Goal: Communication & Community: Answer question/provide support

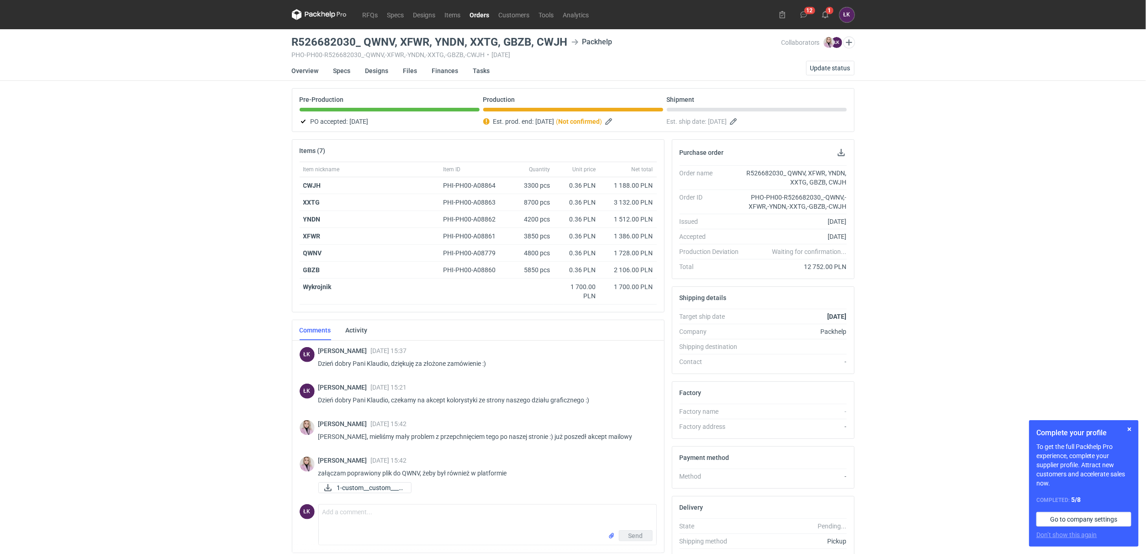
drag, startPoint x: 689, startPoint y: 320, endPoint x: 849, endPoint y: 320, distance: 159.4
click at [849, 320] on div "Target ship date [DATE] Company Packhelp Shipping destination Contact -" at bounding box center [763, 341] width 182 height 65
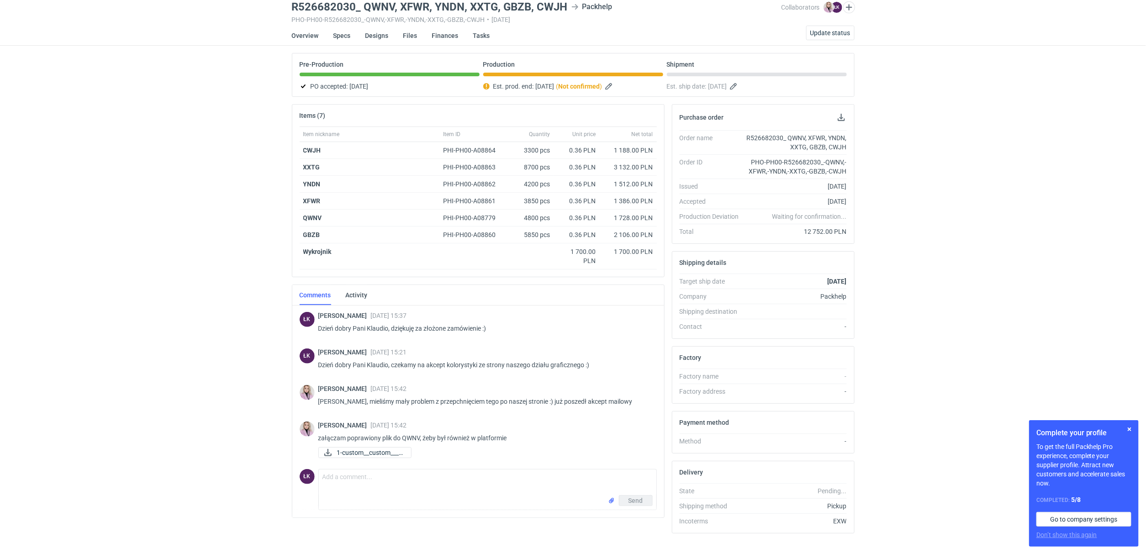
scroll to position [54, 0]
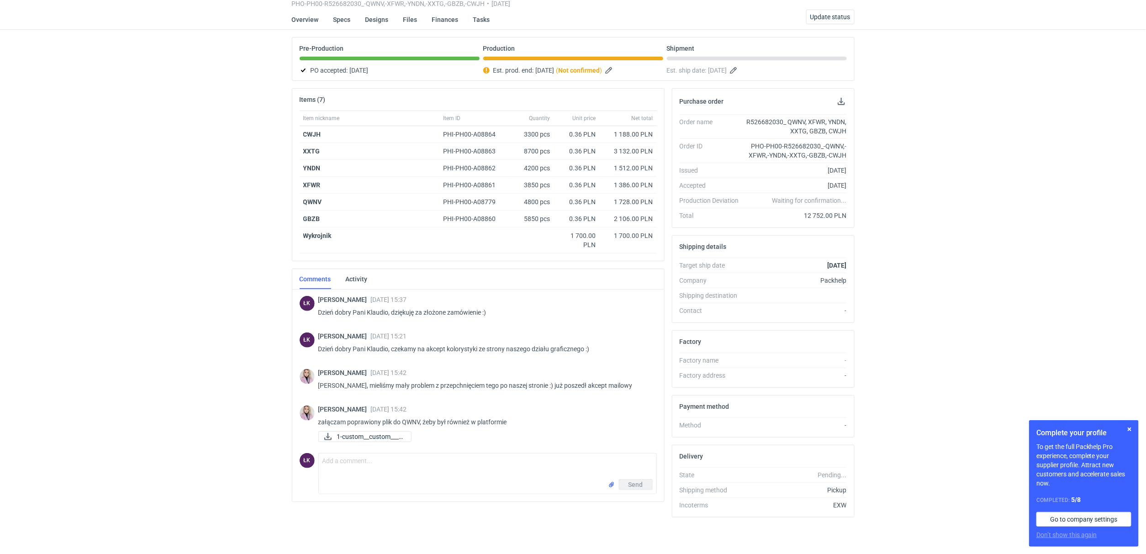
click at [246, 315] on div "RFQs Specs Designs Items Orders Customers Tools Analytics 12 1 ŁK [PERSON_NAME]…" at bounding box center [573, 226] width 1146 height 554
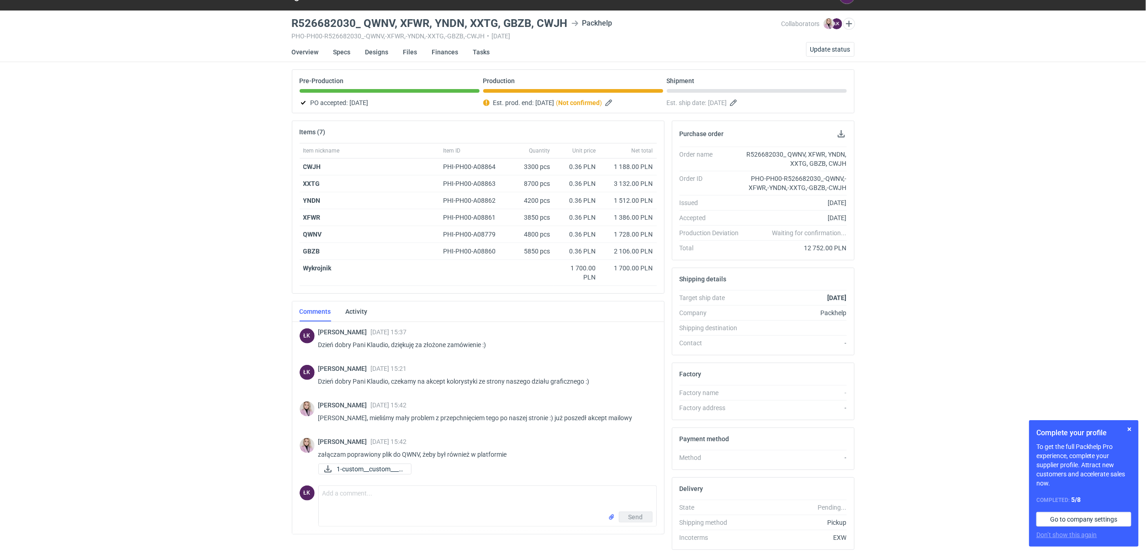
scroll to position [0, 0]
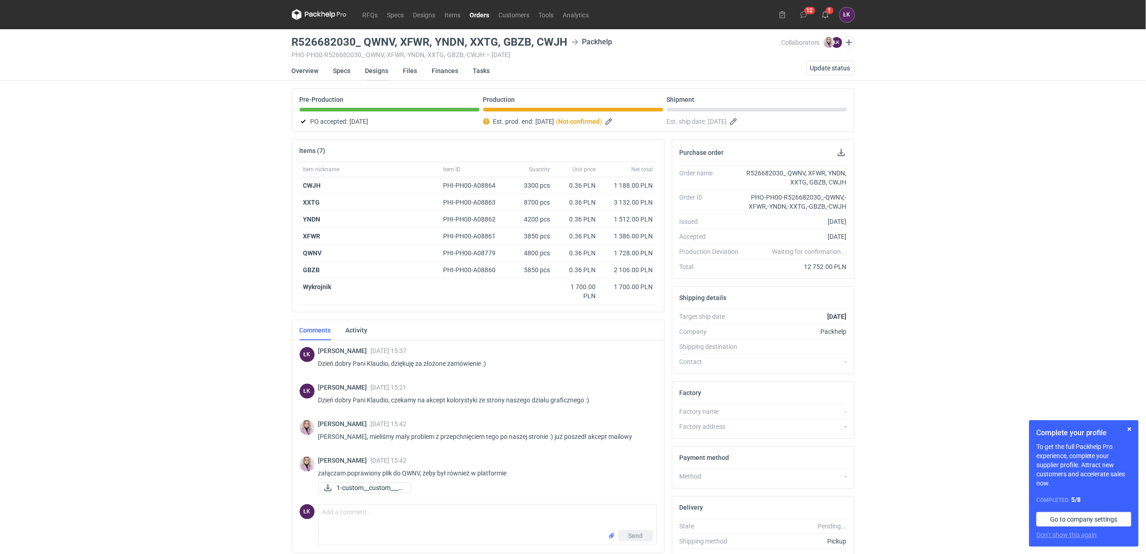
click at [378, 73] on link "Designs" at bounding box center [376, 71] width 23 height 20
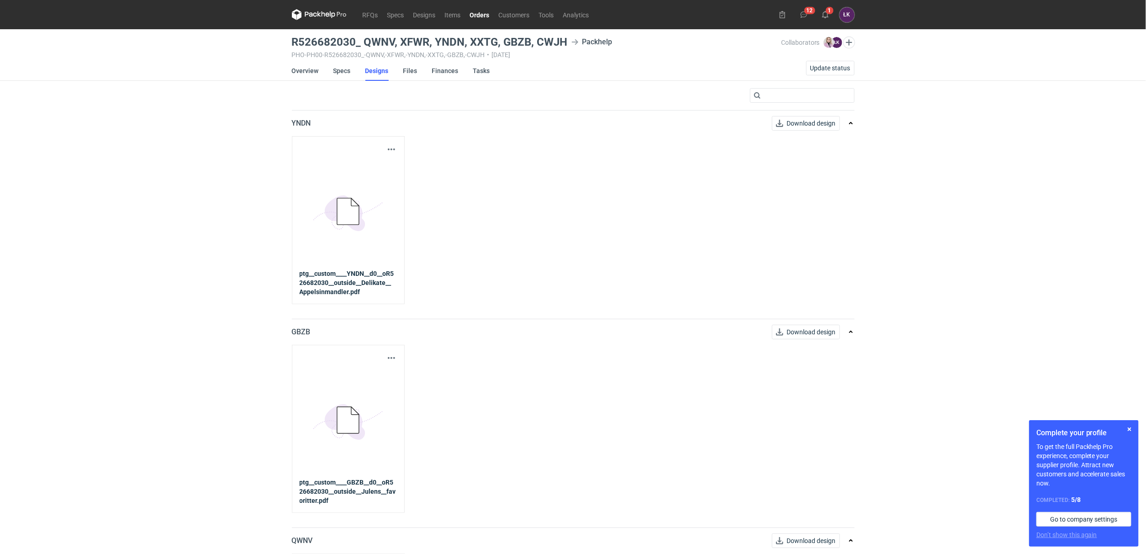
click at [359, 206] on icon at bounding box center [355, 202] width 8 height 8
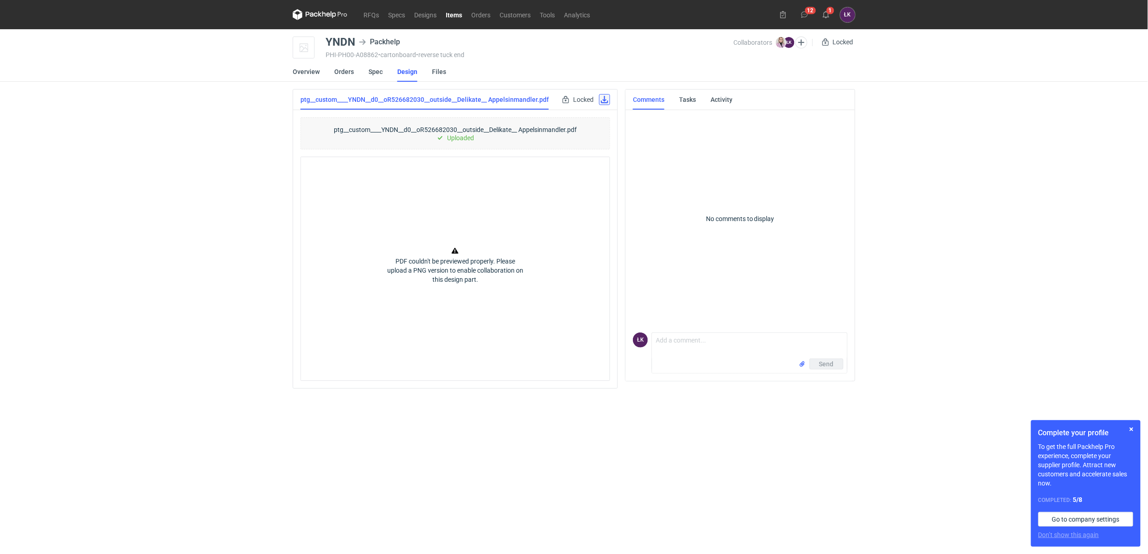
click at [603, 95] on link at bounding box center [604, 99] width 11 height 11
click at [179, 60] on div "RFQs Specs Designs Items Orders Customers Tools Analytics 12 1 ŁK [PERSON_NAME]…" at bounding box center [574, 277] width 1148 height 554
click at [368, 11] on link "RFQs" at bounding box center [371, 14] width 25 height 11
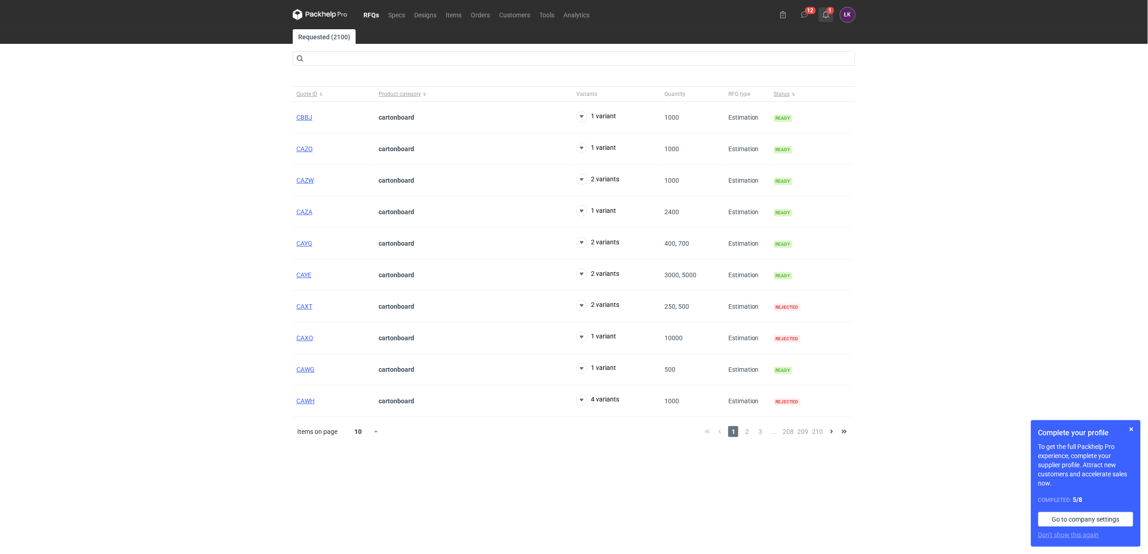
click at [830, 16] on icon at bounding box center [826, 14] width 7 height 7
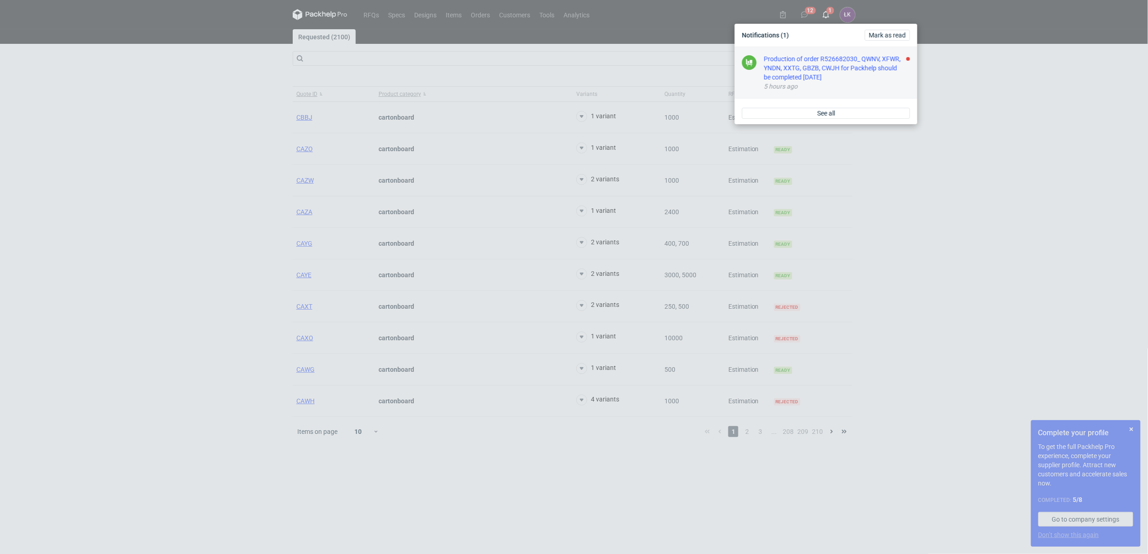
click at [827, 75] on div "Production of order R526682030_ QWNV, XFWR, YNDN, XXTG, GBZB, CWJH for Packhelp…" at bounding box center [837, 67] width 146 height 27
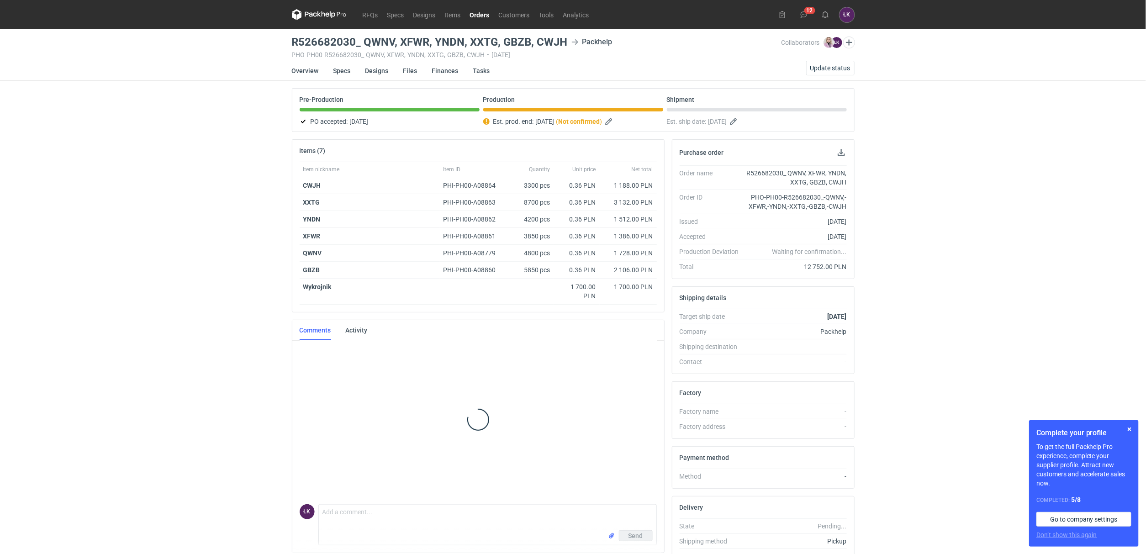
click at [1008, 128] on div "RFQs Specs Designs Items Orders Customers Tools Analytics 12 ŁK [PERSON_NAME] […" at bounding box center [573, 277] width 1146 height 554
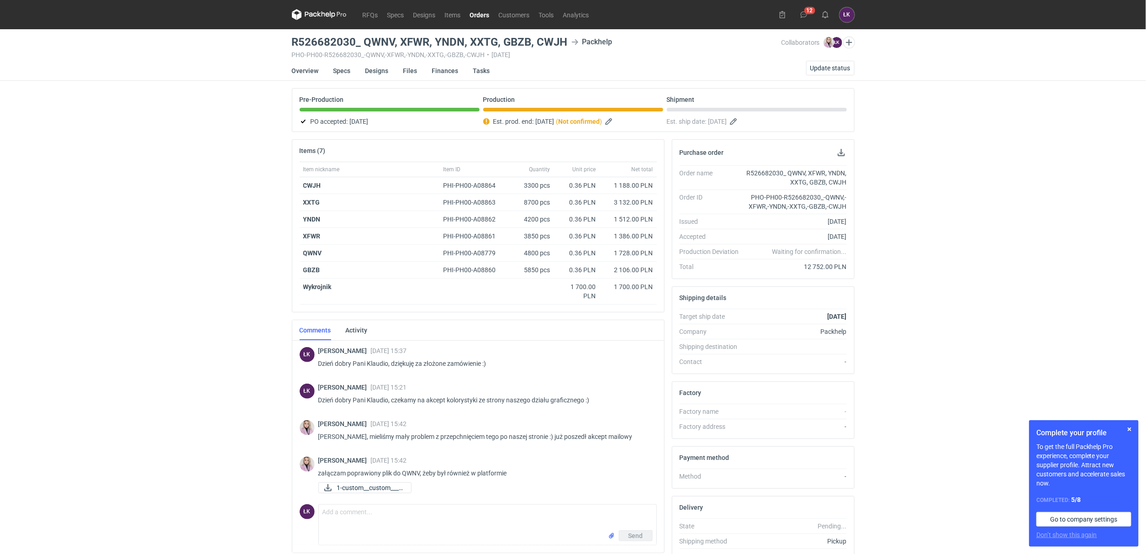
click at [207, 207] on div "RFQs Specs Designs Items Orders Customers Tools Analytics 12 ŁK [PERSON_NAME] […" at bounding box center [573, 277] width 1146 height 554
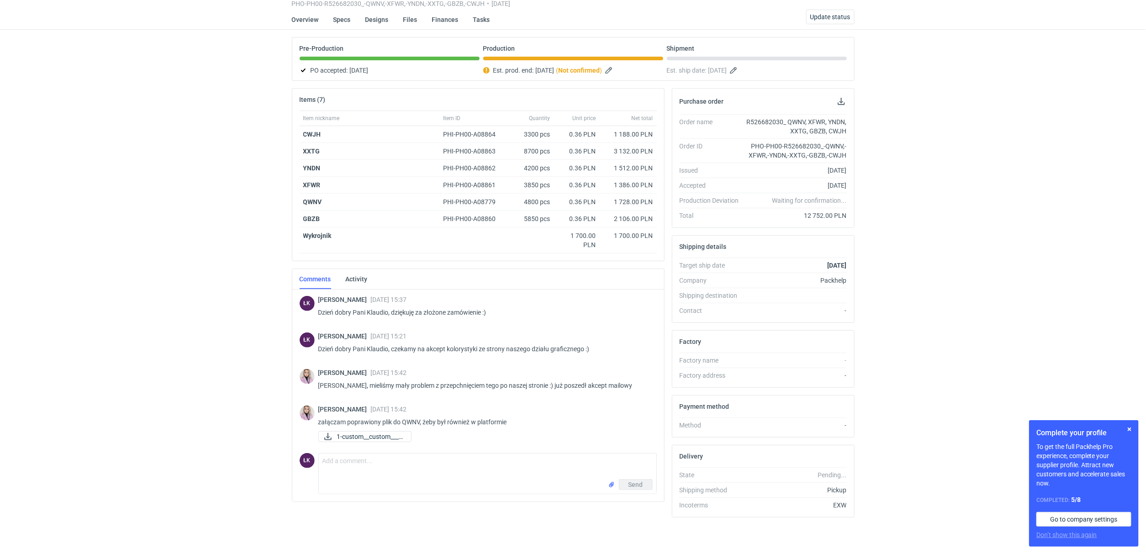
scroll to position [54, 0]
click at [229, 263] on div "RFQs Specs Designs Items Orders Customers Tools Analytics 12 ŁK [PERSON_NAME] […" at bounding box center [573, 226] width 1146 height 554
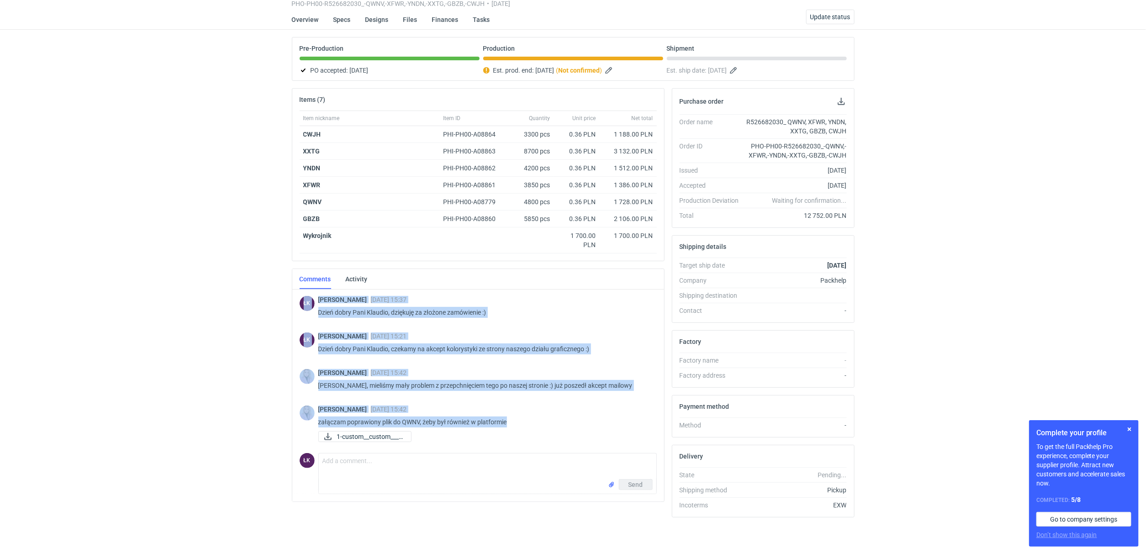
drag, startPoint x: 265, startPoint y: 300, endPoint x: 542, endPoint y: 418, distance: 301.0
click at [542, 418] on div "RFQs Specs Designs Items Orders Customers Tools Analytics 12 ŁK [PERSON_NAME] […" at bounding box center [573, 226] width 1146 height 554
click at [542, 418] on p "załączam poprawiony plik do QWNV, żeby był również w platformie" at bounding box center [483, 422] width 331 height 11
drag, startPoint x: 542, startPoint y: 419, endPoint x: 291, endPoint y: 298, distance: 278.4
click at [292, 298] on div "Comments Activity ŁK [PERSON_NAME] [DATE] 15:37 Dzień dobry Pani Klaudio, dzięk…" at bounding box center [478, 385] width 373 height 233
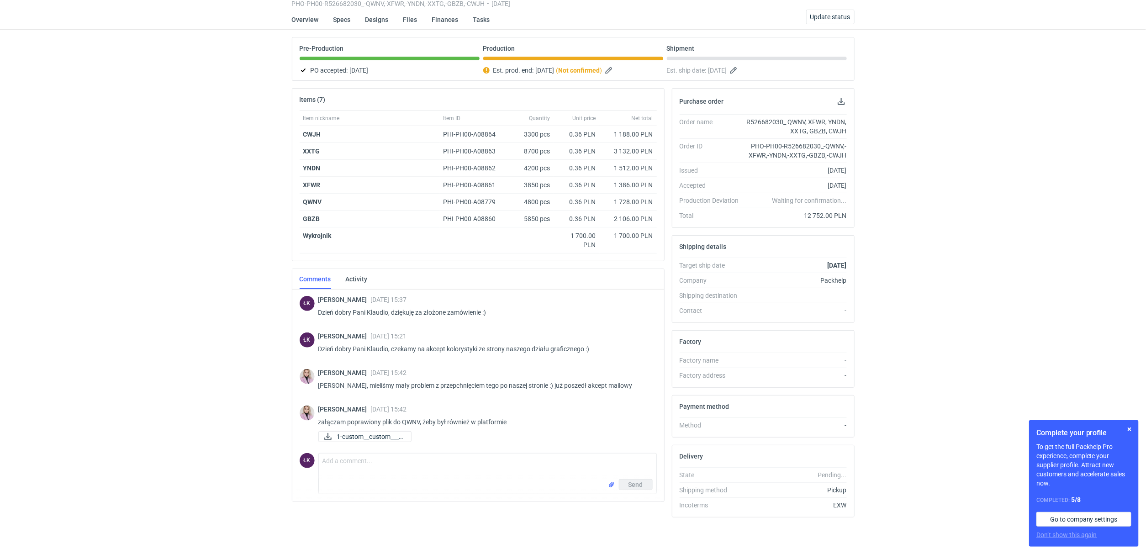
click at [272, 307] on div "RFQs Specs Designs Items Orders Customers Tools Analytics 12 ŁK [PERSON_NAME] […" at bounding box center [573, 226] width 1146 height 554
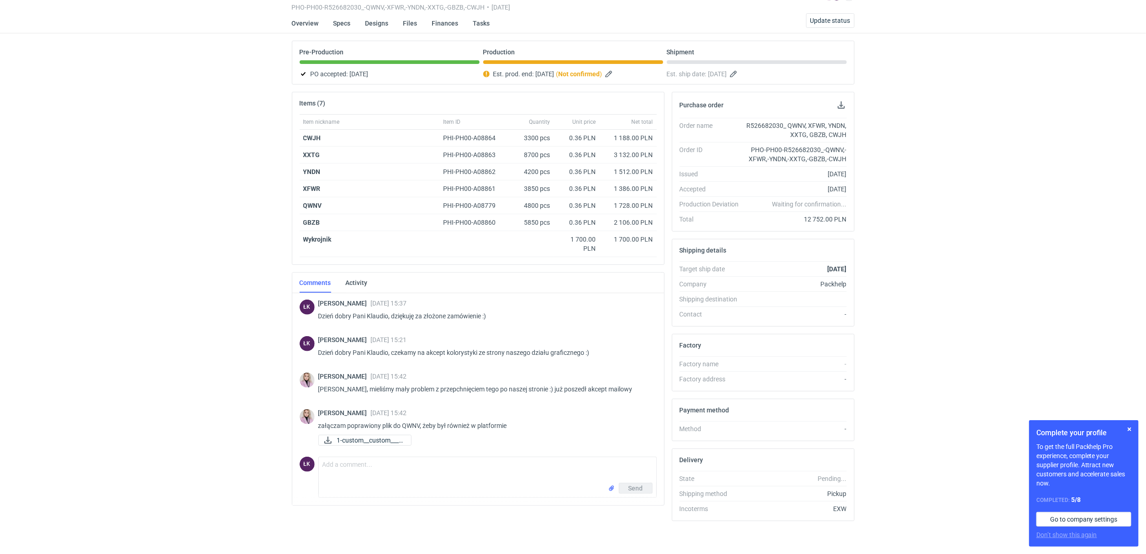
click at [245, 256] on div "RFQs Specs Designs Items Orders Customers Tools Analytics 12 ŁK [PERSON_NAME] […" at bounding box center [573, 230] width 1146 height 554
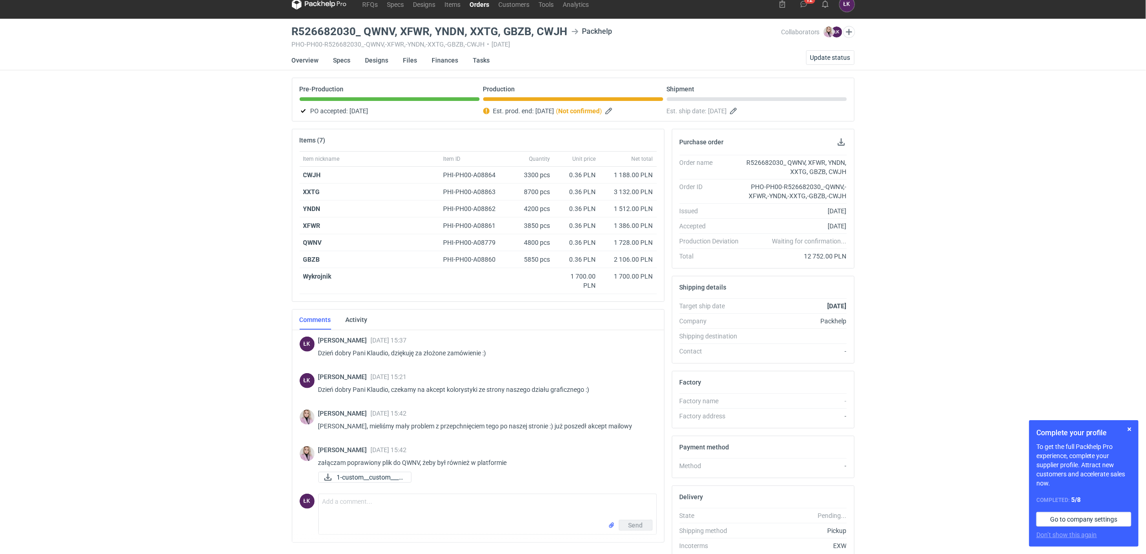
scroll to position [0, 0]
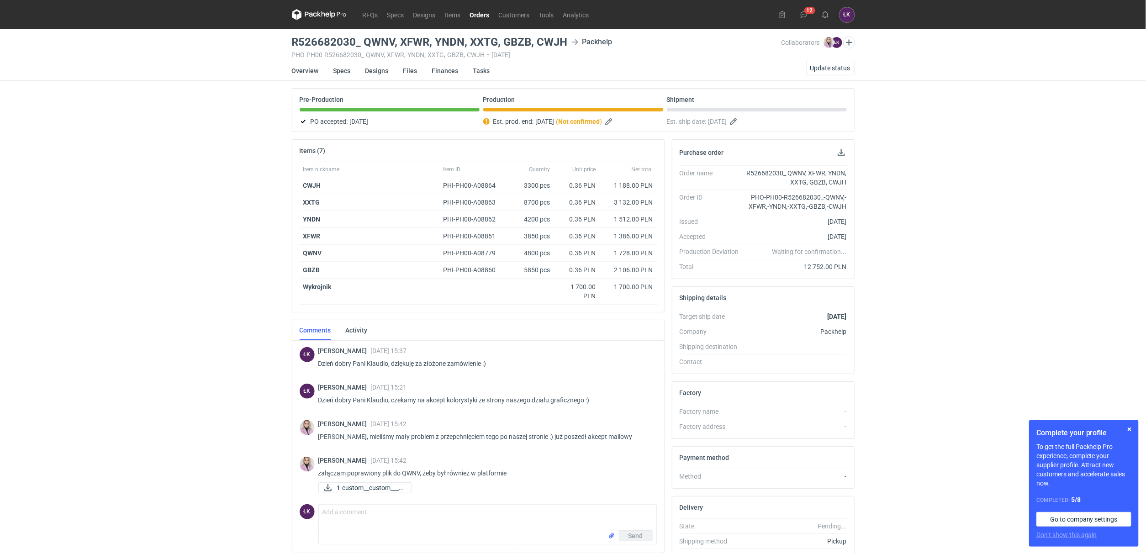
click at [115, 283] on div "RFQs Specs Designs Items Orders Customers Tools Analytics 12 ŁK [PERSON_NAME] […" at bounding box center [573, 277] width 1146 height 554
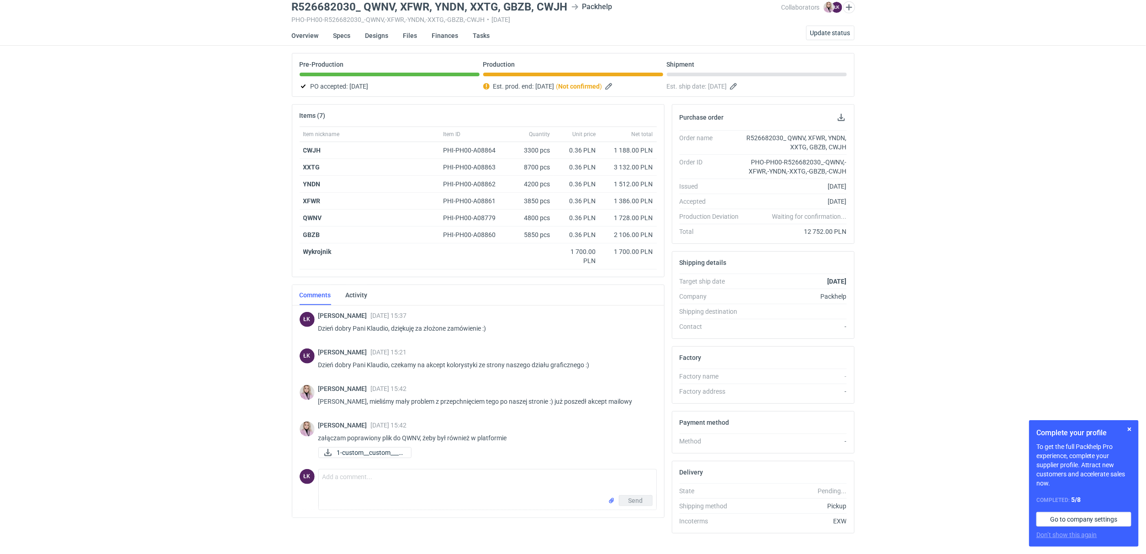
scroll to position [54, 0]
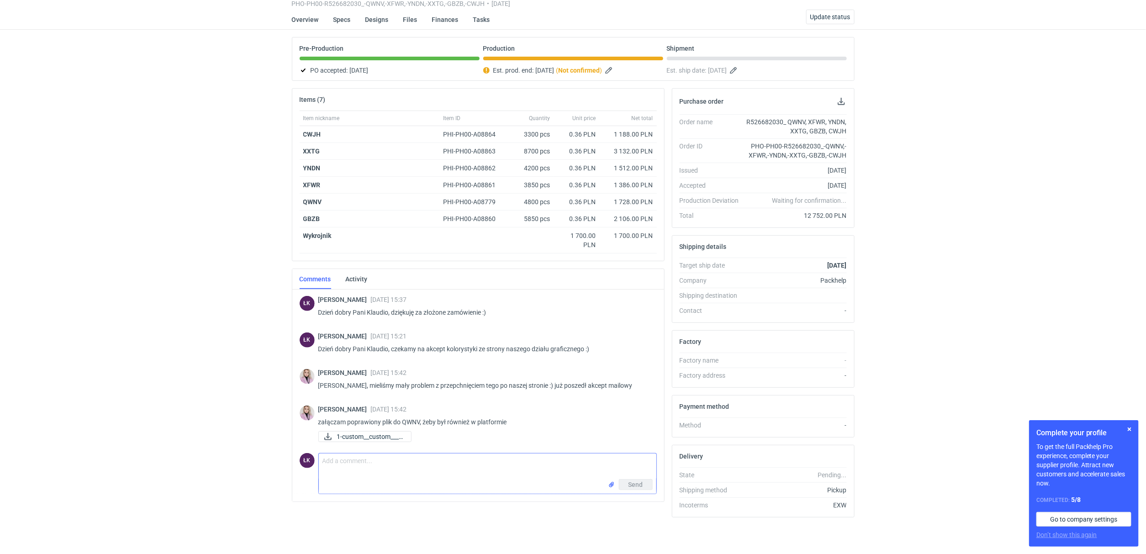
drag, startPoint x: 354, startPoint y: 462, endPoint x: 359, endPoint y: 457, distance: 6.1
click at [355, 462] on textarea "Comment message" at bounding box center [488, 467] width 338 height 26
click at [490, 457] on textarea "Dzień dobry Pani Klaudio, tutaj niestety będziemy mieć opuźnienie." at bounding box center [488, 467] width 338 height 26
click at [538, 462] on textarea "Dzień dobry Pani Klaudio, tutaj niestety będziemy mieć opóźnienie." at bounding box center [488, 467] width 338 height 26
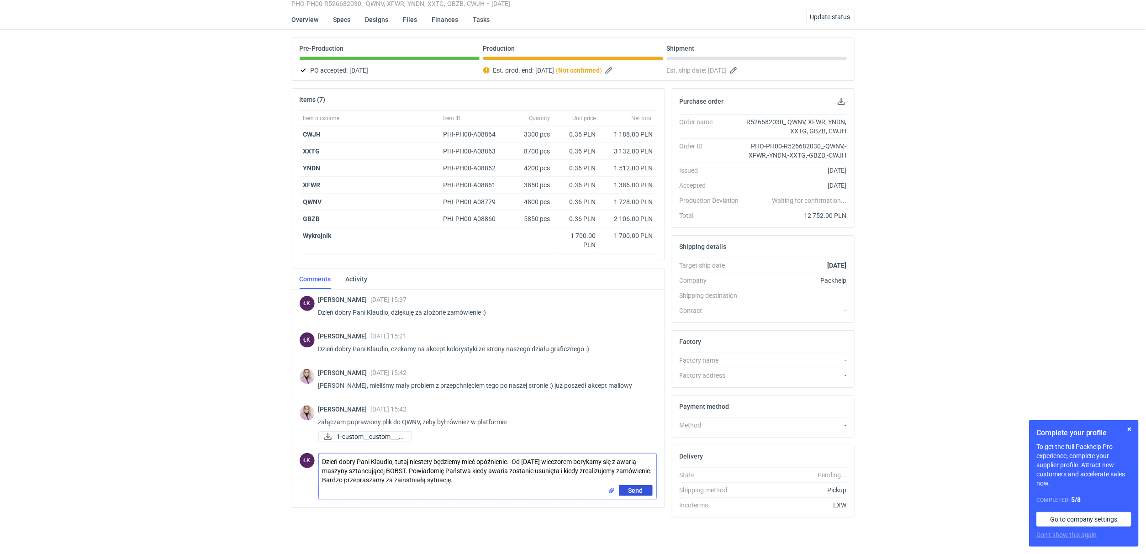
type textarea "Dzień dobry Pani Klaudio, tutaj niestety będziemy mieć opóźnienie. Od [DATE] wi…"
click at [638, 487] on span "Send" at bounding box center [635, 490] width 15 height 6
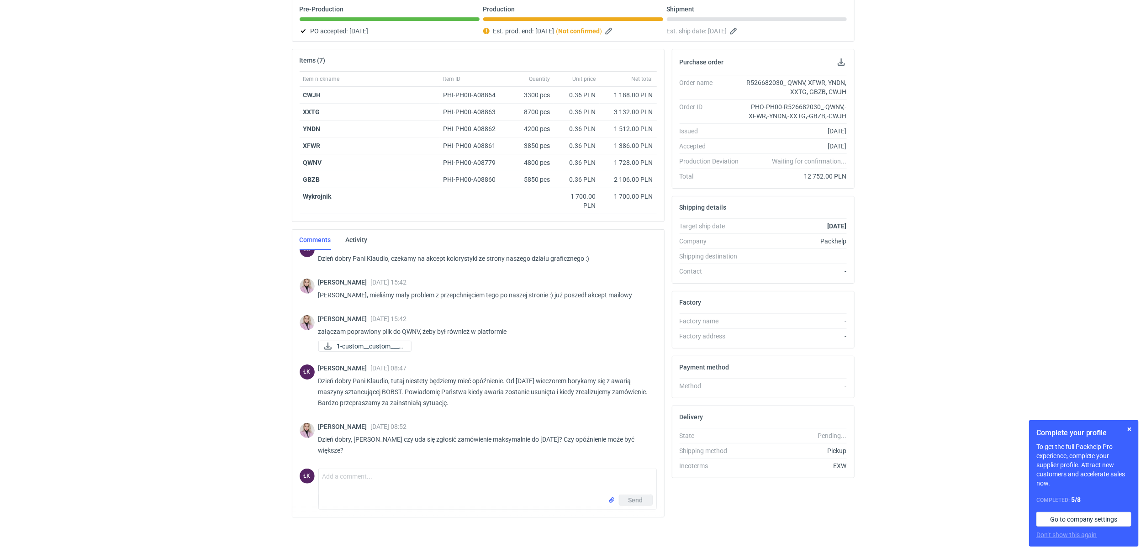
scroll to position [51, 0]
click at [346, 482] on textarea "Comment message" at bounding box center [488, 482] width 338 height 26
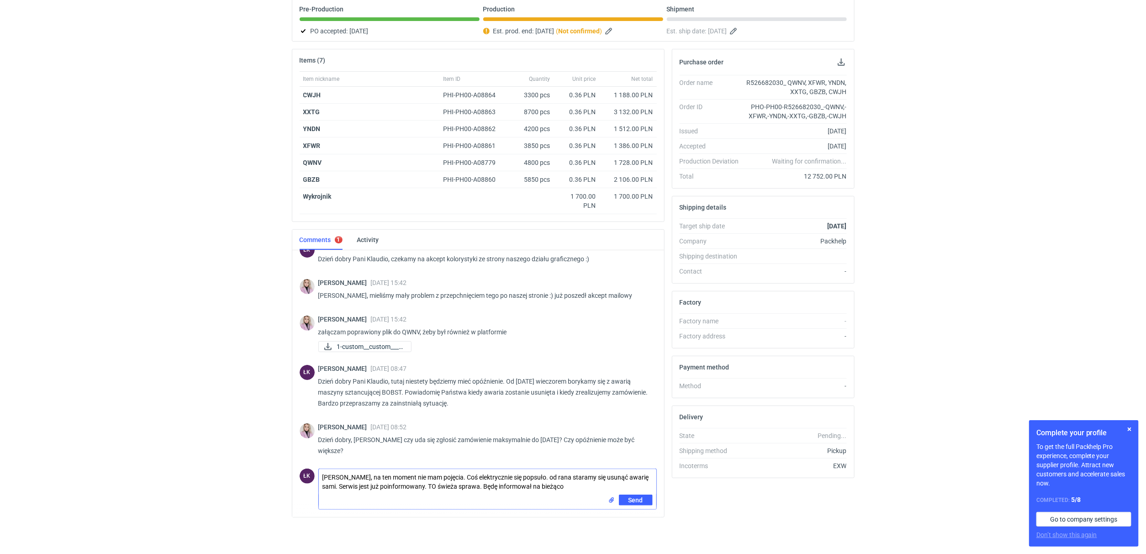
click at [438, 485] on textarea "[PERSON_NAME], na ten moment nie mam pojęcia. Coś elektrycznie się popsuło. od …" at bounding box center [488, 482] width 338 height 26
drag, startPoint x: 537, startPoint y: 476, endPoint x: 456, endPoint y: 476, distance: 80.8
click at [456, 476] on textarea "[PERSON_NAME], na ten moment nie mam pojęcia. Coś elektrycznie się popsuło. od …" at bounding box center [488, 482] width 338 height 26
type textarea "[PERSON_NAME], na ten moment nie mam pojęcia. awaria jest elektryczna. od rana …"
click at [638, 501] on span "Send" at bounding box center [635, 500] width 15 height 6
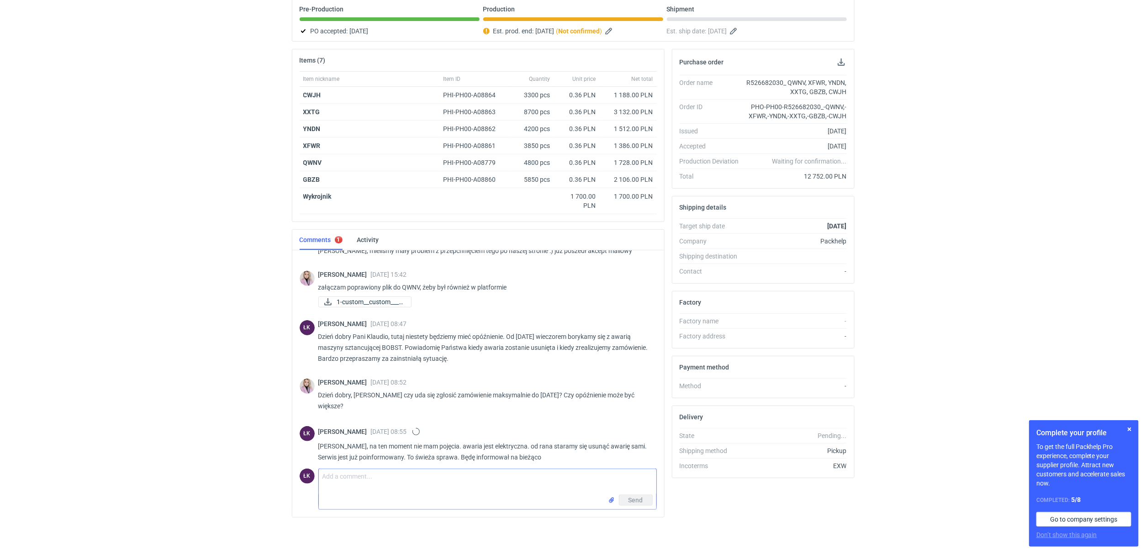
scroll to position [101, 0]
